Goal: Transaction & Acquisition: Purchase product/service

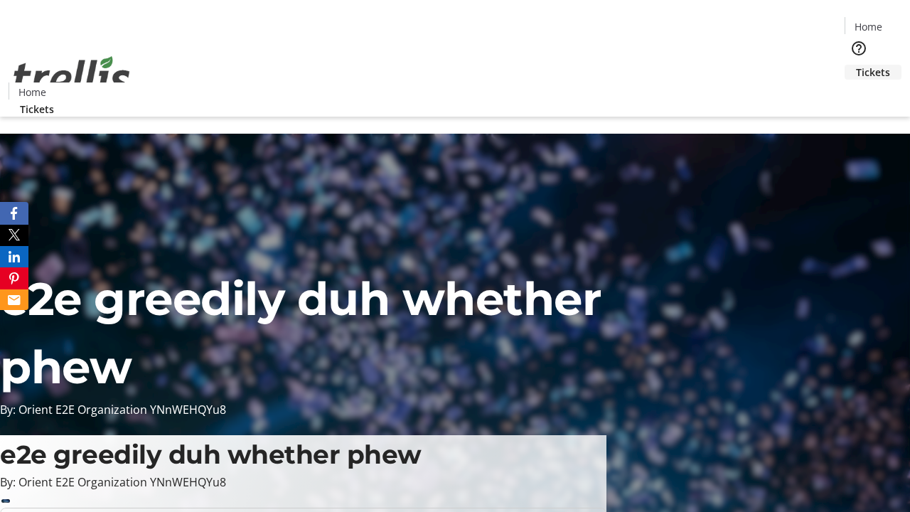
click at [856, 65] on span "Tickets" at bounding box center [873, 72] width 34 height 15
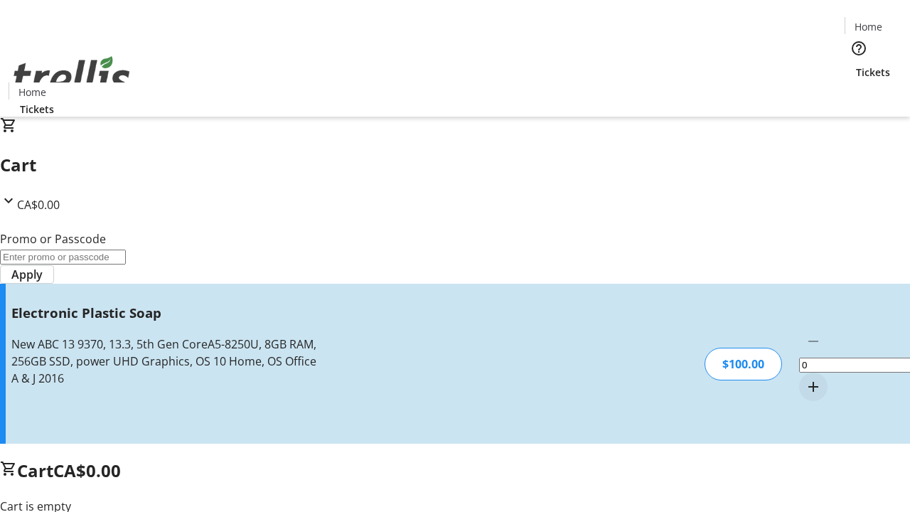
click at [805, 378] on mat-icon "Increment by one" at bounding box center [813, 386] width 17 height 17
type input "1"
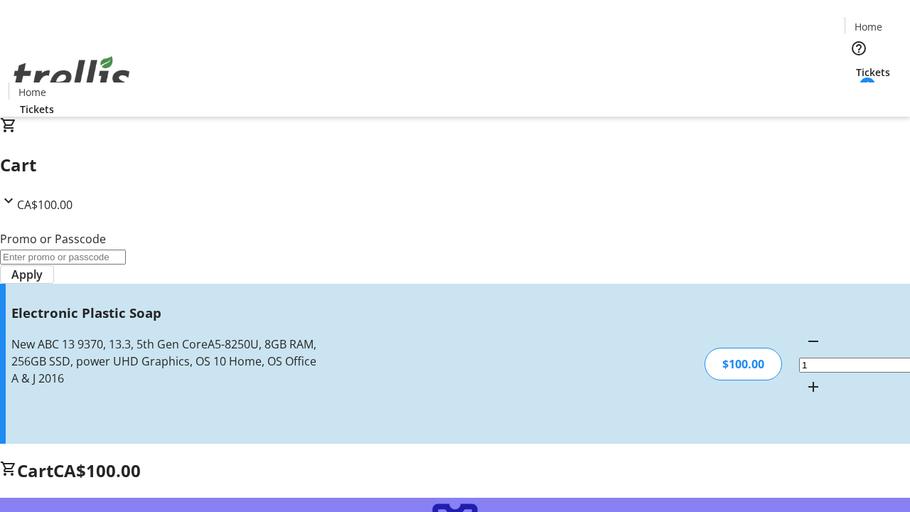
type input "FREE"
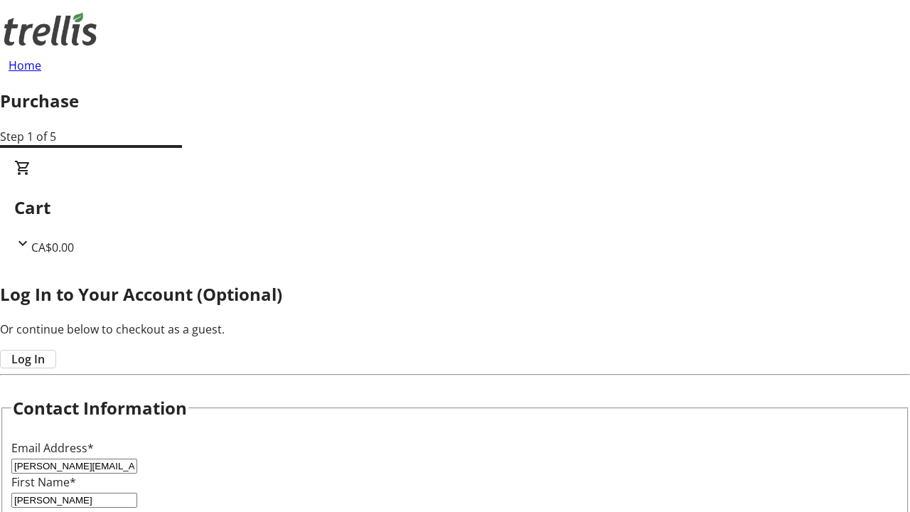
type input "[PERSON_NAME]"
